Goal: Task Accomplishment & Management: Manage account settings

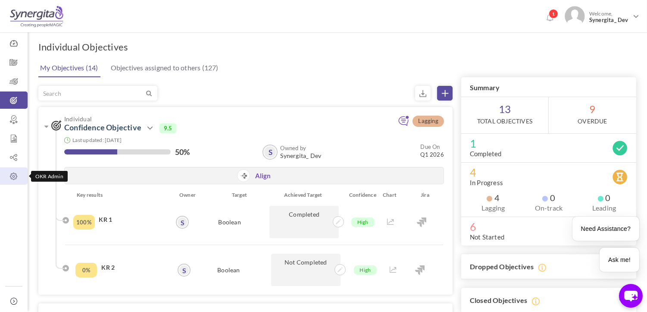
click at [8, 171] on link "OKR Admin" at bounding box center [14, 175] width 28 height 17
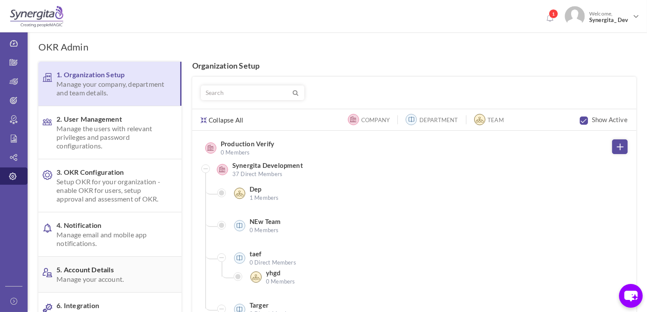
click at [94, 275] on span "Manage your account." at bounding box center [112, 279] width 112 height 9
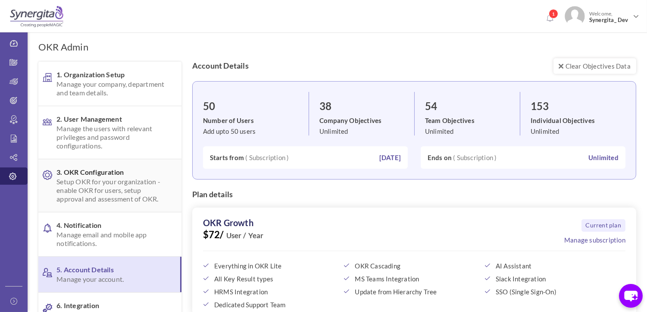
click at [100, 193] on span "Setup OKR for your organization - enable OKR for users, setup approval and asse…" at bounding box center [112, 190] width 112 height 26
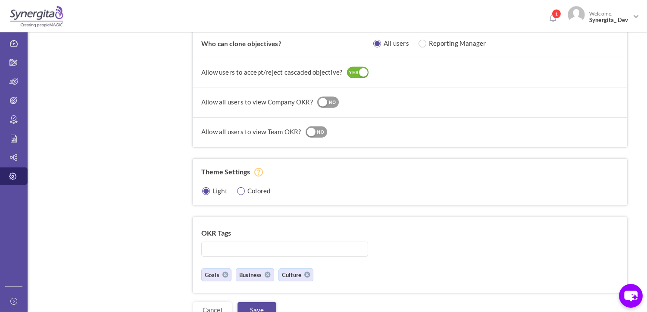
scroll to position [733, 0]
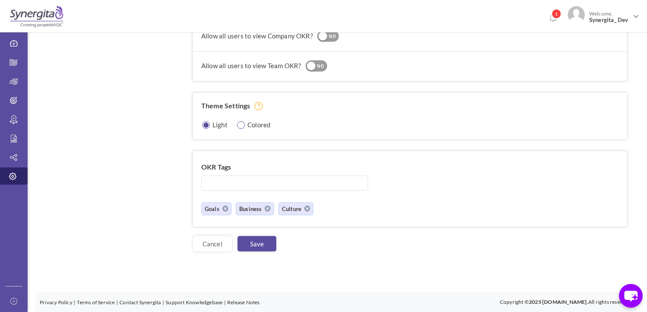
click at [241, 126] on input "radio" at bounding box center [242, 125] width 8 height 8
radio input "true"
click at [265, 245] on link "Save" at bounding box center [257, 244] width 39 height 16
click at [205, 126] on input "radio" at bounding box center [207, 125] width 8 height 8
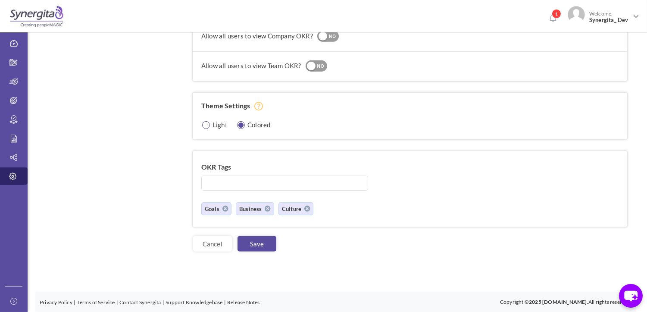
radio input "true"
click at [258, 240] on link "Save" at bounding box center [257, 244] width 39 height 16
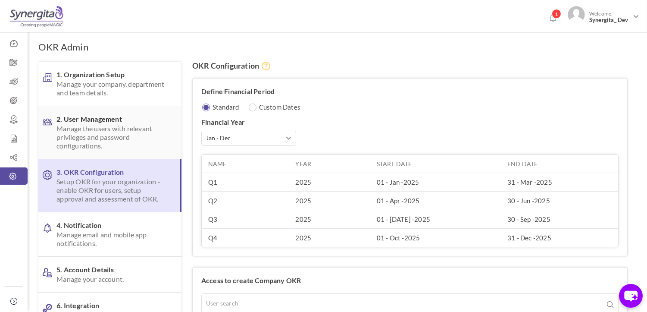
click at [66, 134] on span "Manage the users with relevant privileges and password configurations." at bounding box center [112, 137] width 112 height 26
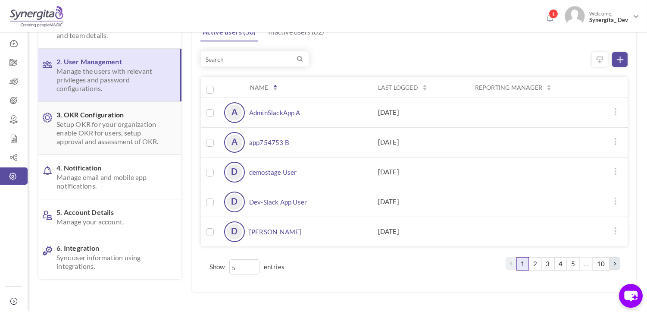
scroll to position [88, 0]
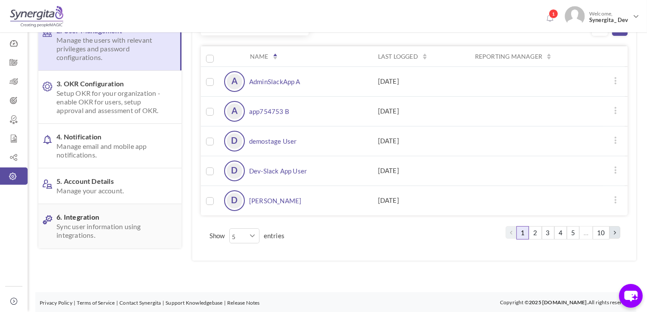
click at [87, 210] on link "6. Integration Sync user information using integrations." at bounding box center [109, 226] width 143 height 44
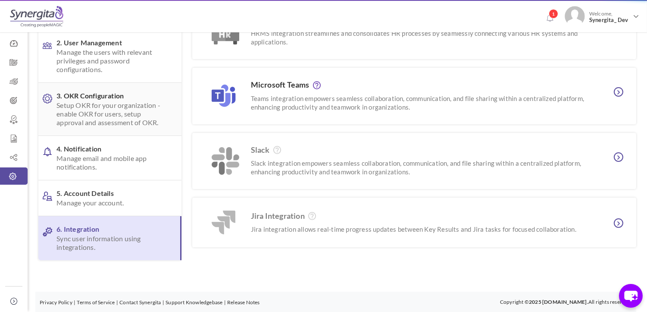
scroll to position [0, 0]
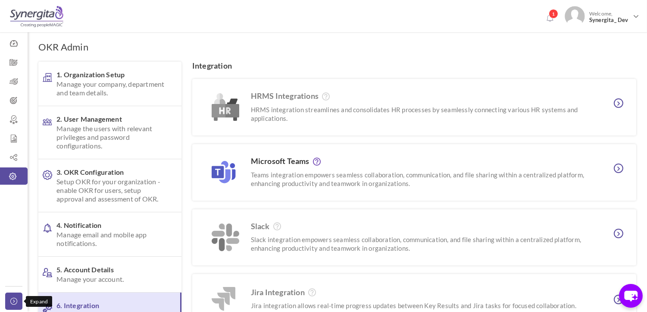
click at [10, 300] on link "Collapse" at bounding box center [13, 300] width 17 height 17
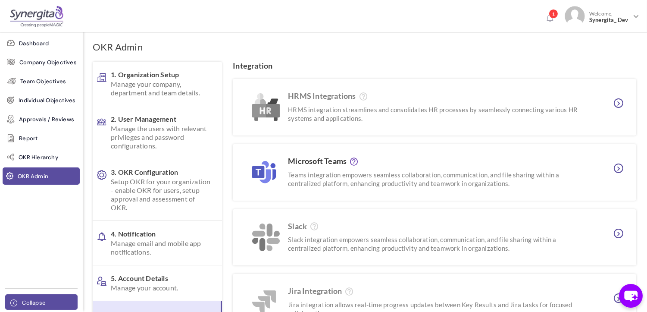
click at [12, 300] on icon at bounding box center [15, 302] width 10 height 7
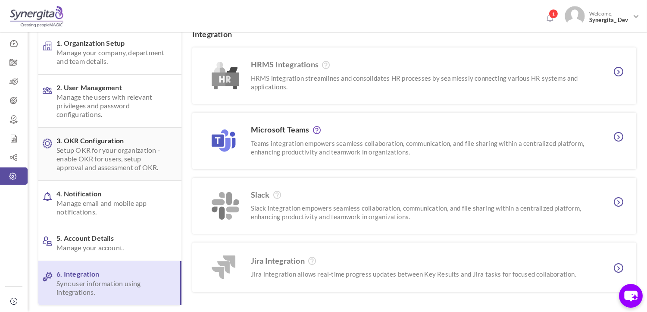
scroll to position [76, 0]
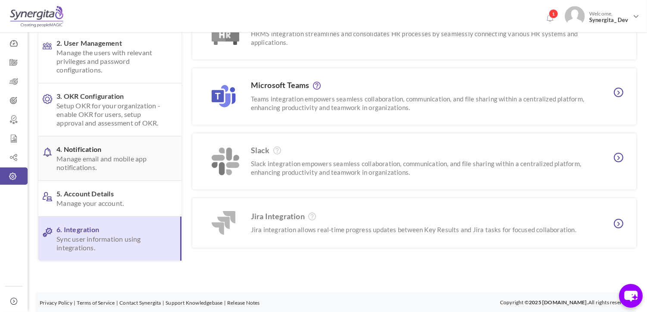
click at [77, 150] on span "4. Notification Manage email and mobile app notifications." at bounding box center [112, 158] width 112 height 27
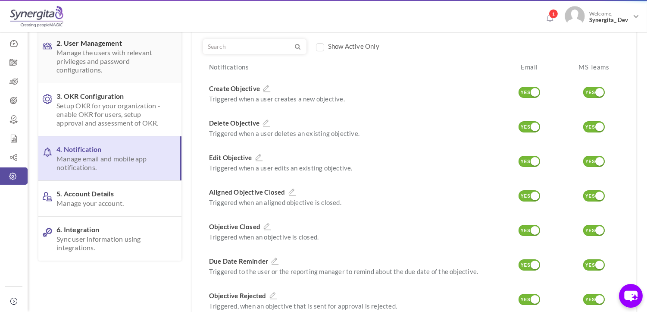
scroll to position [0, 0]
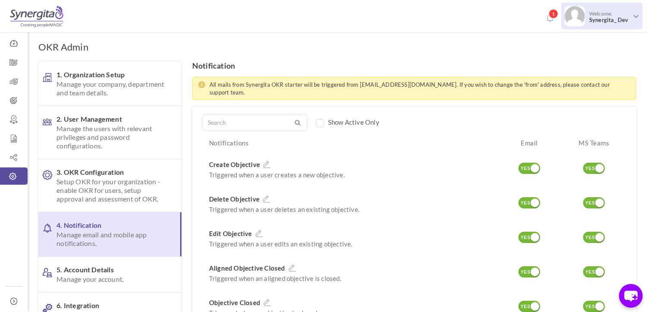
click at [604, 7] on span "Welcome, Synergita_ Dev" at bounding box center [608, 17] width 47 height 22
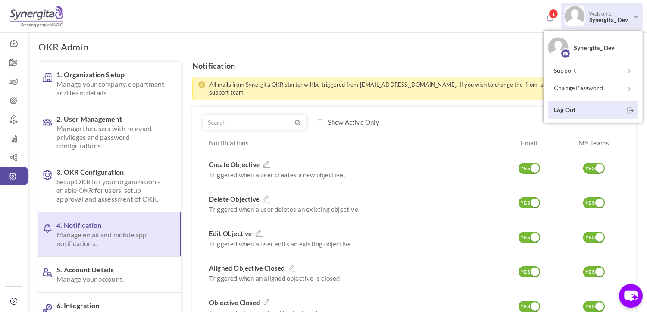
click at [598, 109] on link "Log Out" at bounding box center [593, 110] width 91 height 18
